Goal: Information Seeking & Learning: Learn about a topic

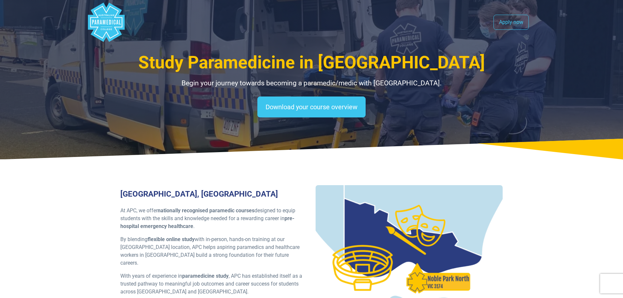
select select "**********"
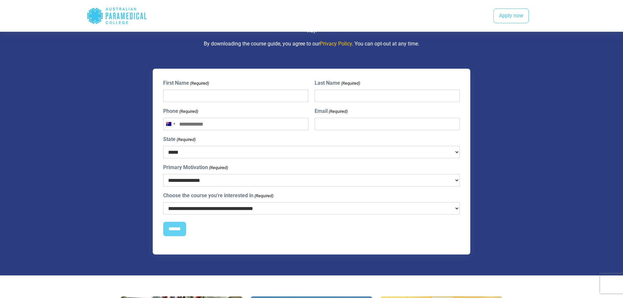
scroll to position [644, 0]
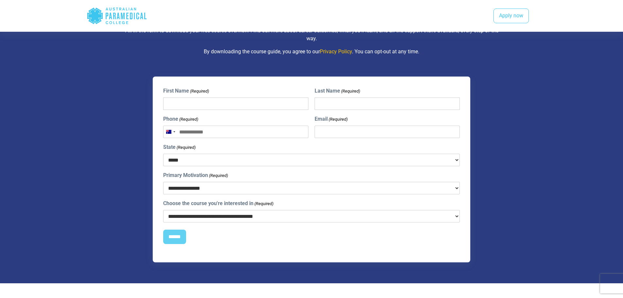
click at [202, 216] on select "**********" at bounding box center [311, 216] width 297 height 12
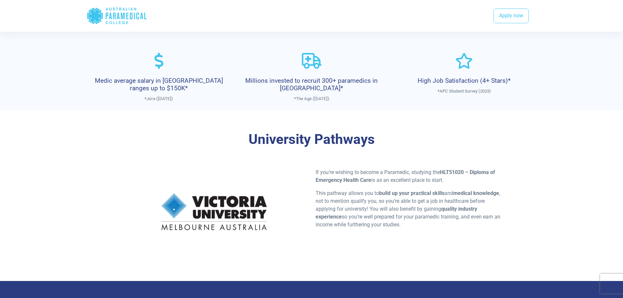
scroll to position [349, 0]
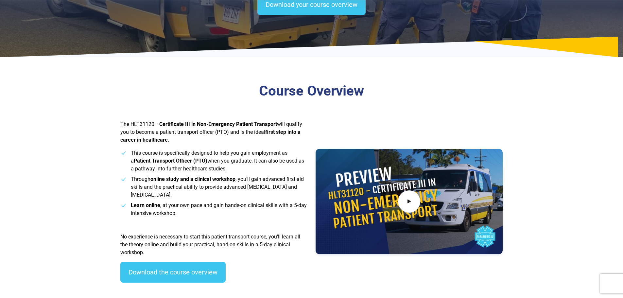
scroll to position [131, 0]
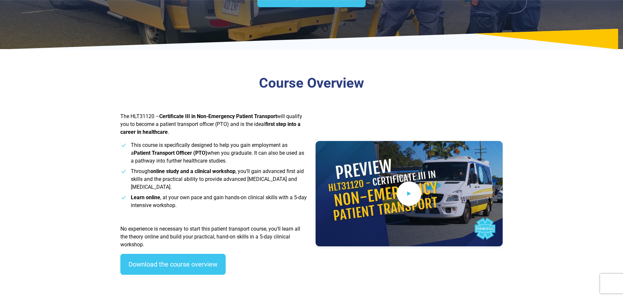
click at [411, 190] on icon at bounding box center [408, 193] width 7 height 11
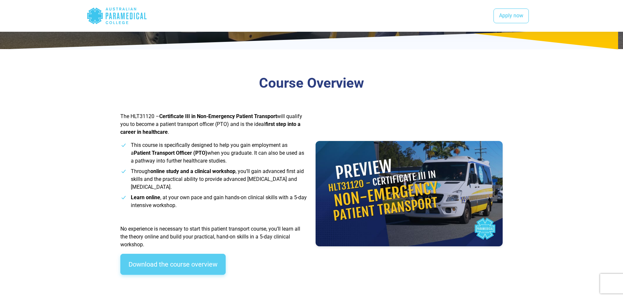
click at [204, 269] on link "Download the course overview" at bounding box center [172, 264] width 105 height 21
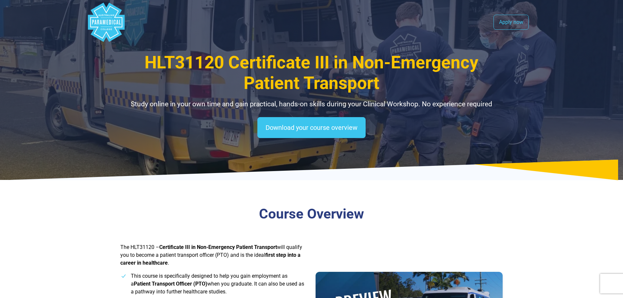
click at [107, 25] on polygon "Australian Paramedical College" at bounding box center [106, 22] width 37 height 39
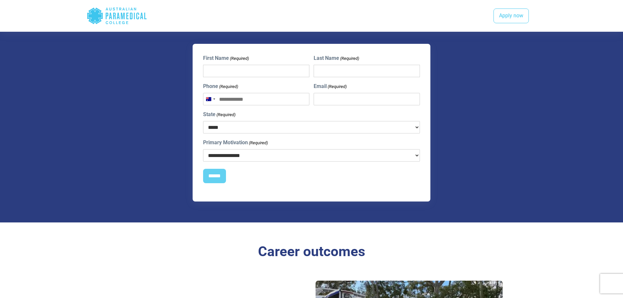
scroll to position [785, 0]
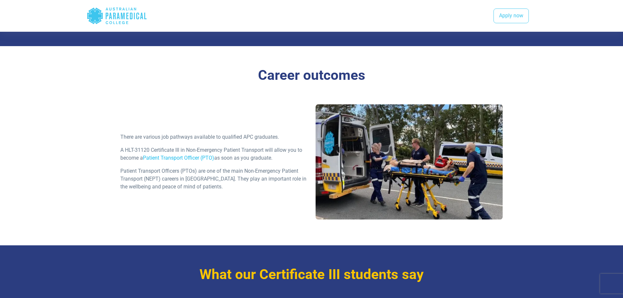
click at [191, 160] on link "Patient Transport Officer (PTO)" at bounding box center [178, 158] width 71 height 6
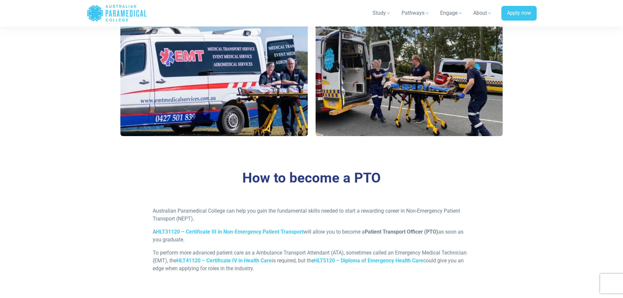
scroll to position [392, 0]
